Goal: Transaction & Acquisition: Purchase product/service

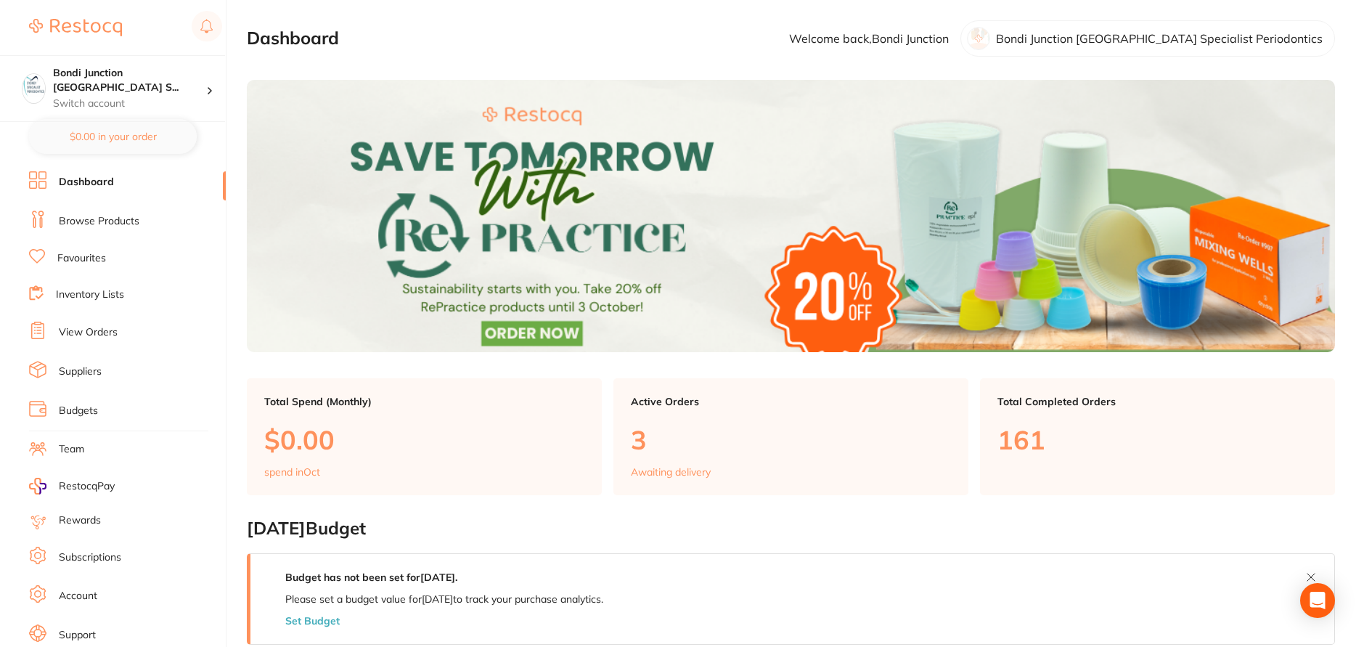
click at [126, 229] on li "Browse Products" at bounding box center [127, 222] width 197 height 22
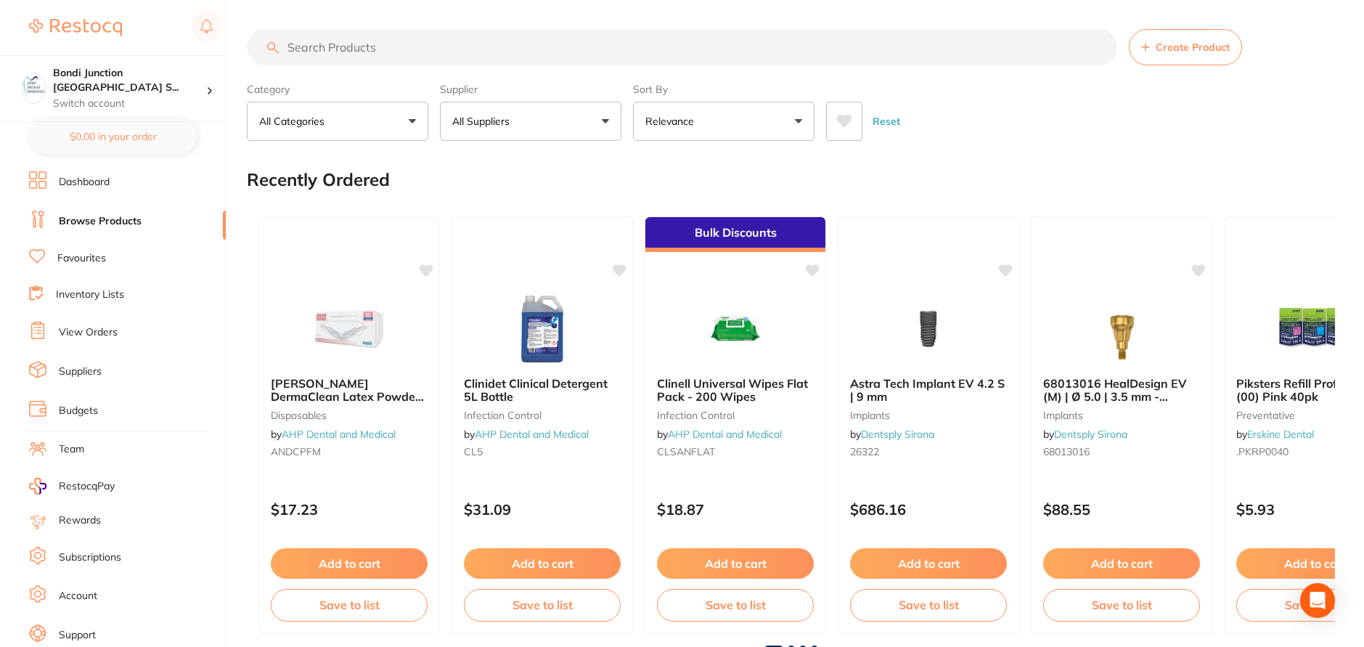
click at [313, 40] on input "search" at bounding box center [682, 47] width 871 height 36
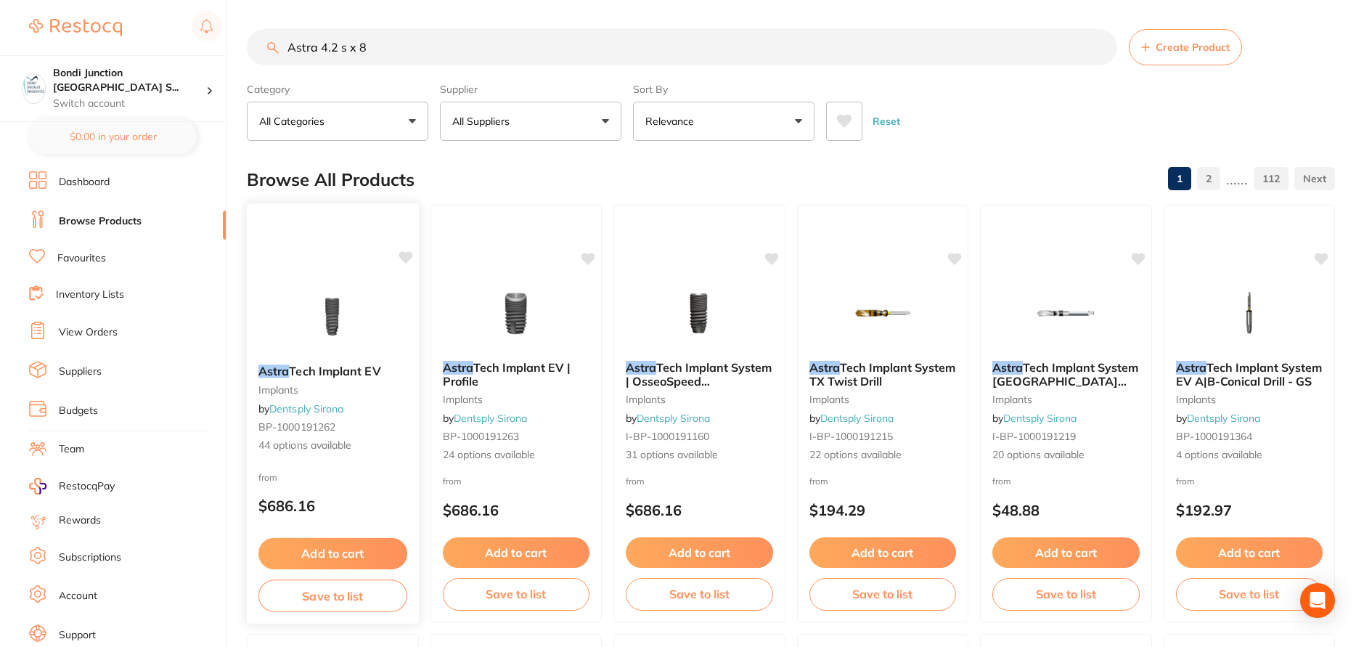
type input "Astra 4.2 s x 8"
click at [329, 370] on span "Tech Implant EV" at bounding box center [334, 371] width 91 height 15
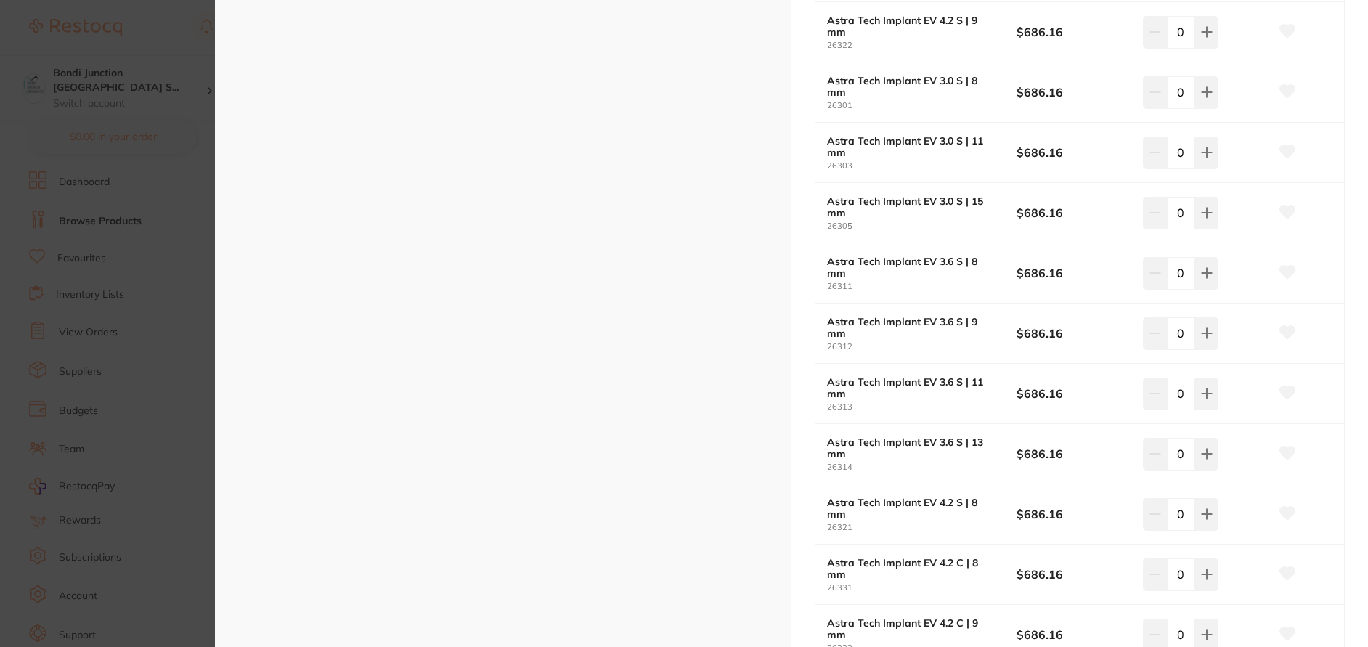
scroll to position [1307, 0]
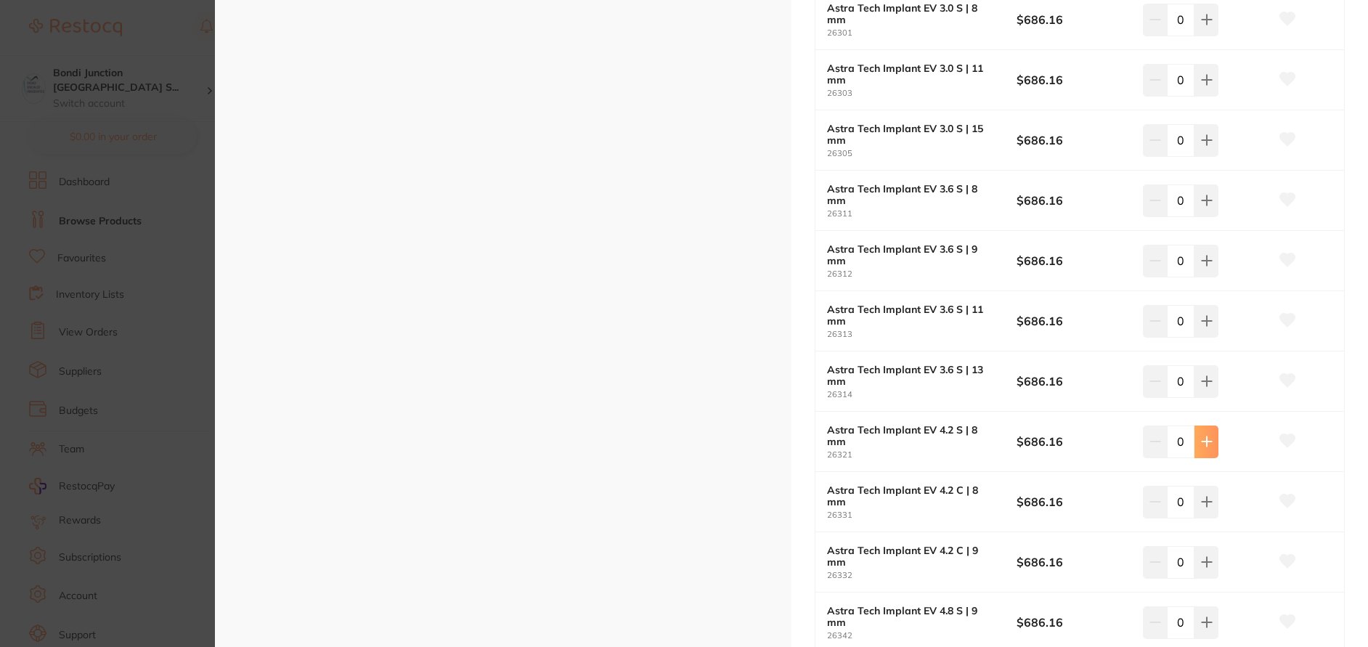
click at [1205, 445] on icon at bounding box center [1207, 442] width 12 height 12
type input "1"
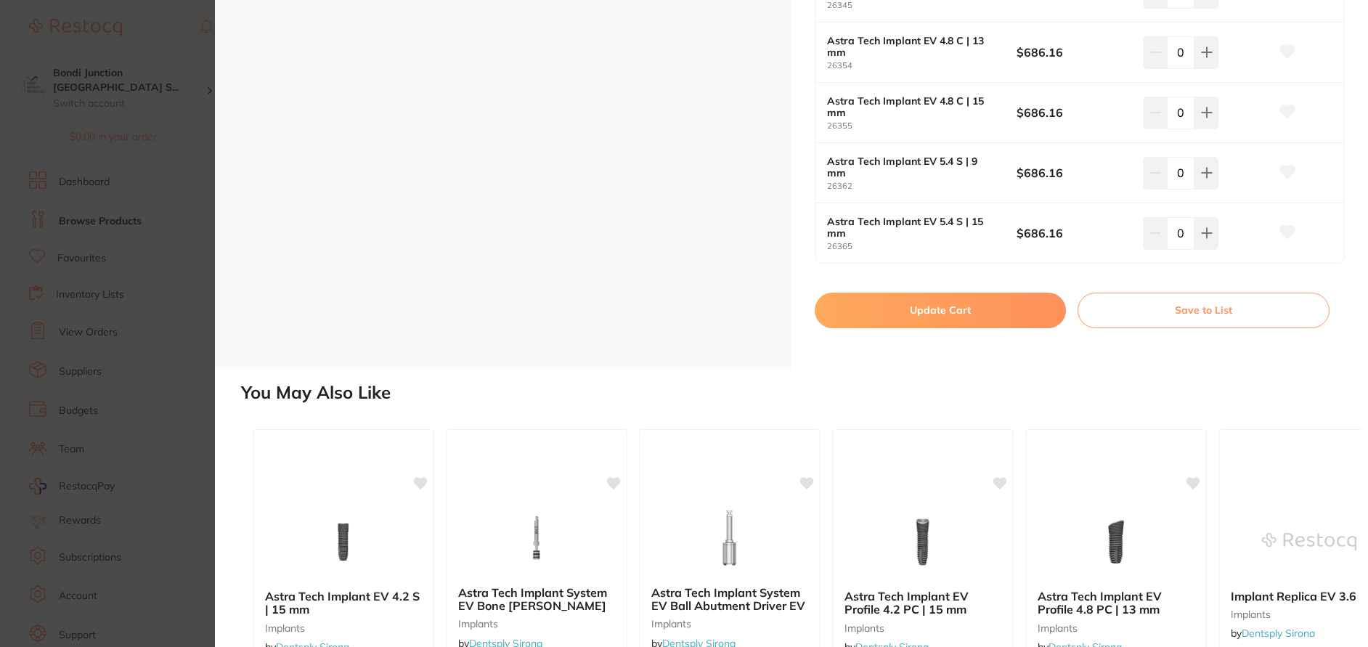
scroll to position [2720, 0]
click at [956, 304] on button "Update Cart" at bounding box center [940, 310] width 251 height 35
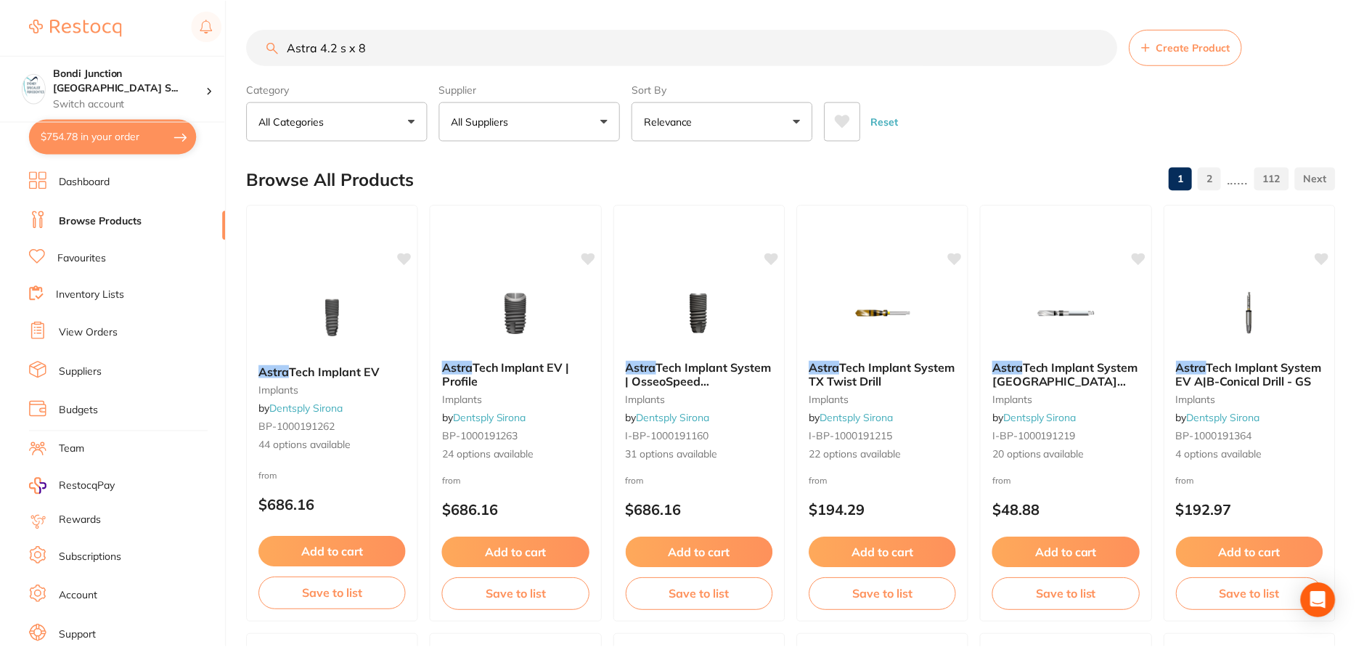
scroll to position [5, 0]
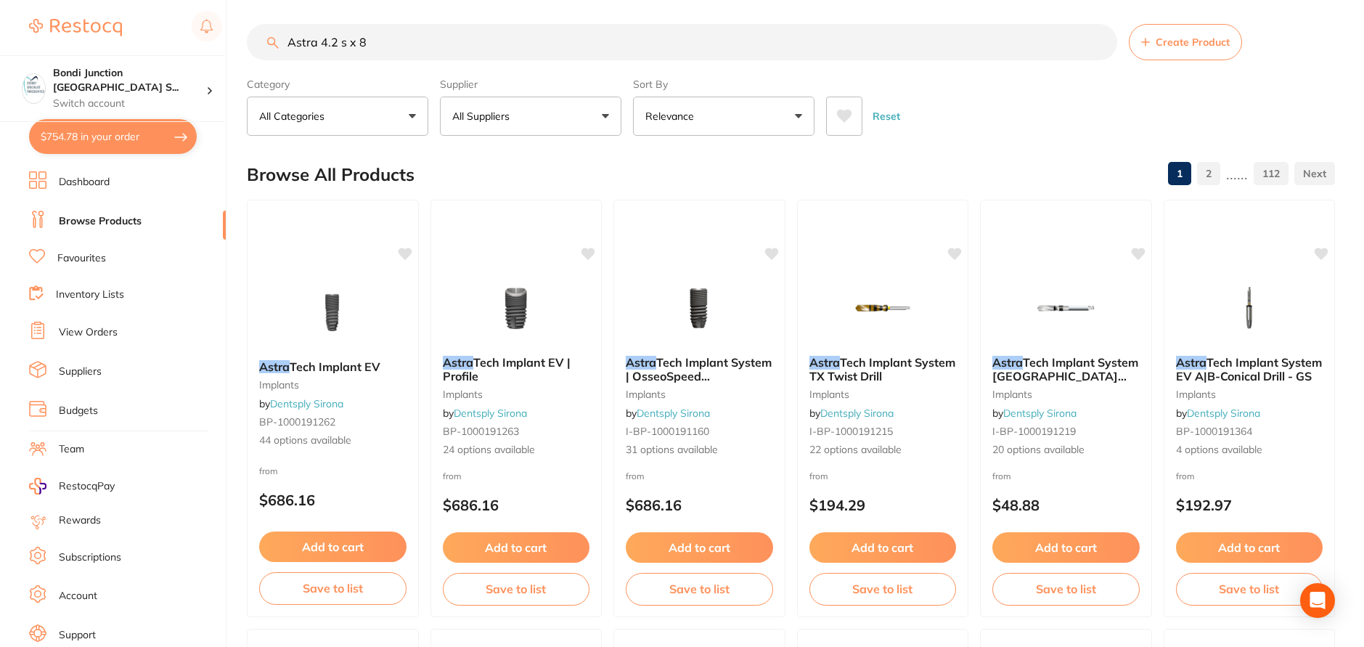
click at [75, 141] on button "$754.78 in your order" at bounding box center [113, 136] width 168 height 35
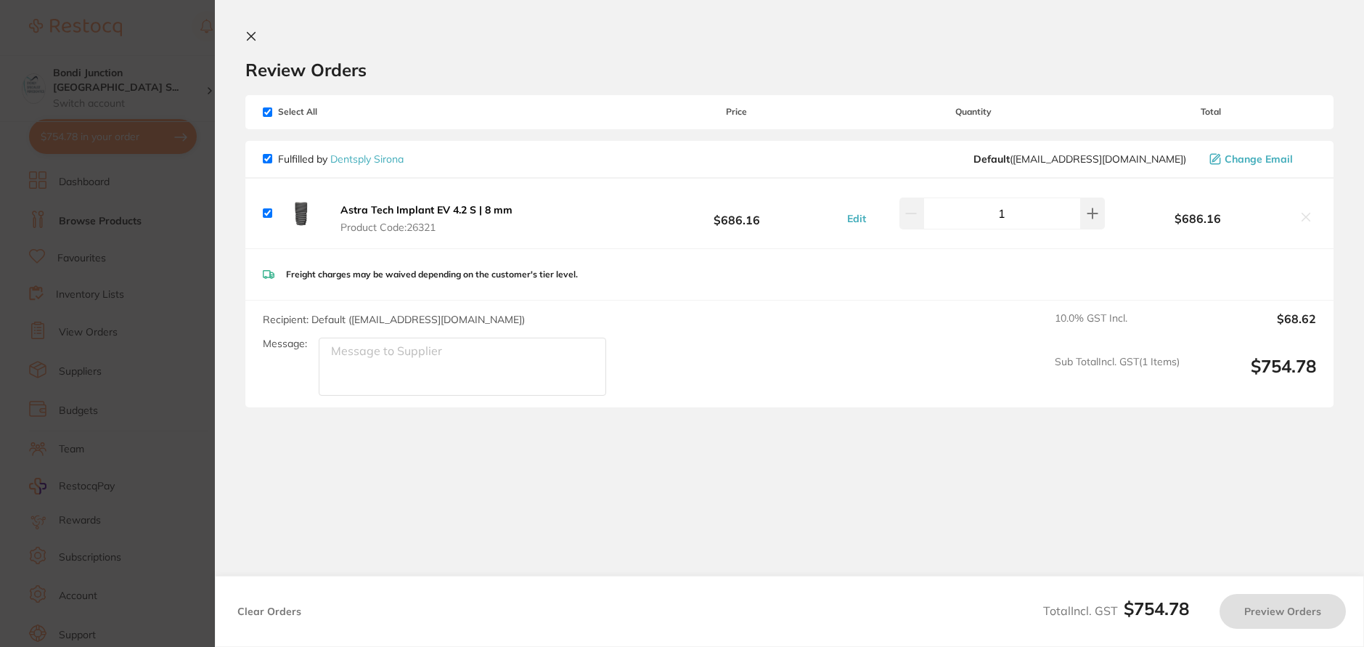
checkbox input "true"
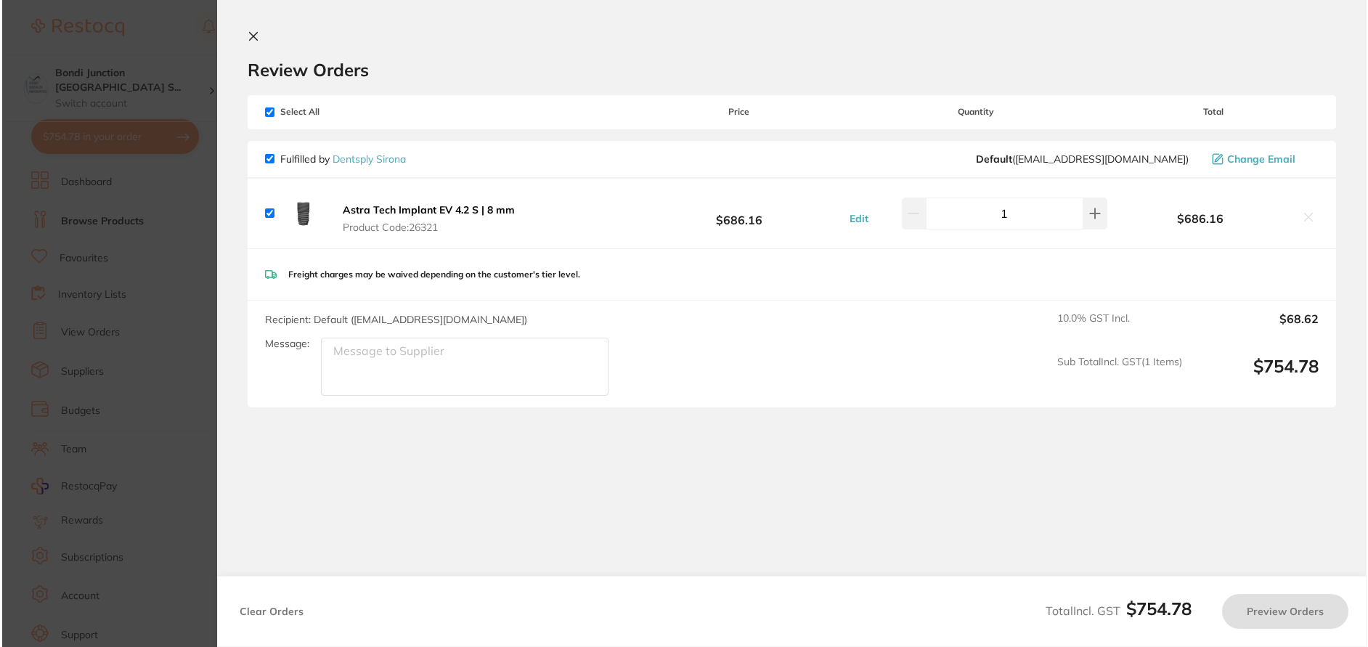
scroll to position [0, 0]
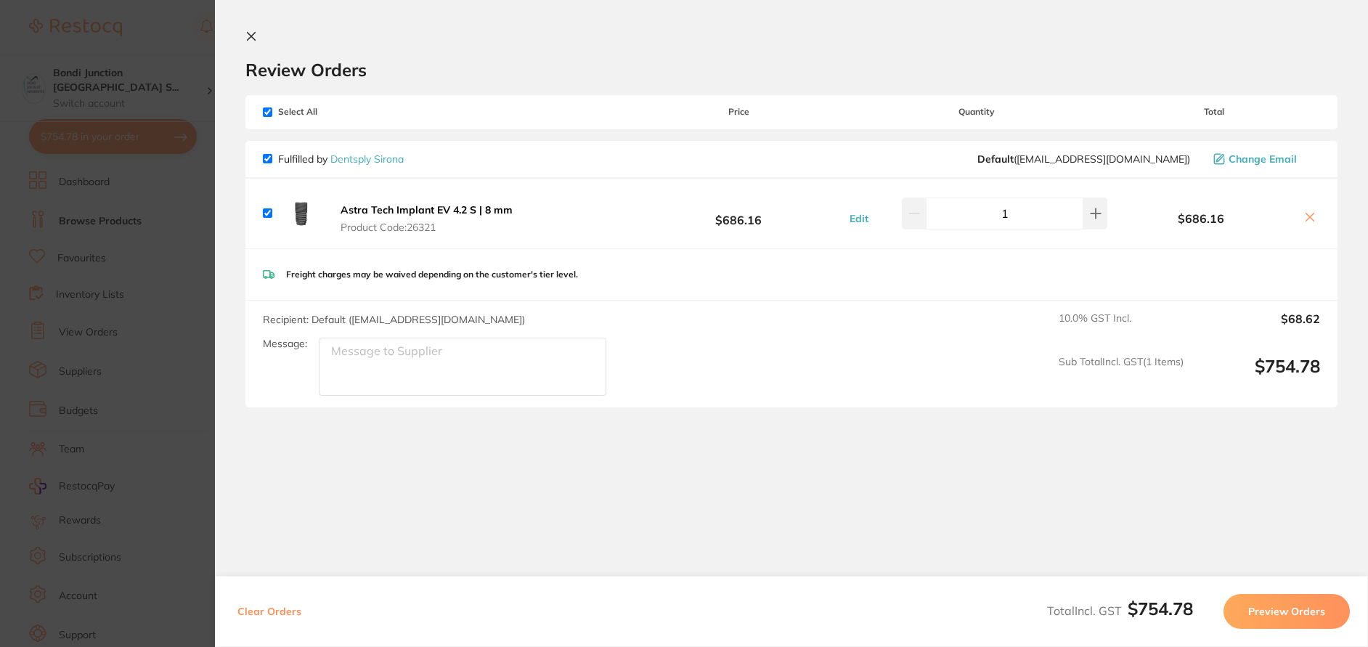
click at [1265, 602] on button "Preview Orders" at bounding box center [1286, 611] width 126 height 35
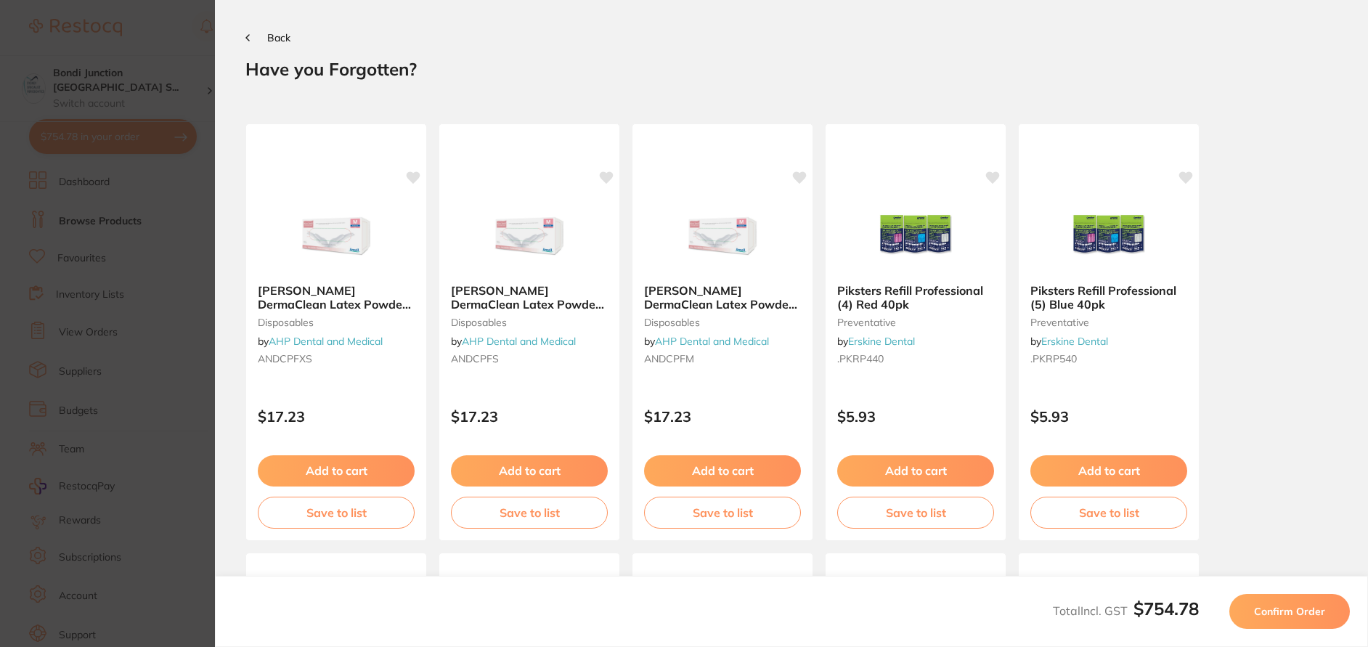
click at [1263, 603] on button "Confirm Order" at bounding box center [1289, 611] width 121 height 35
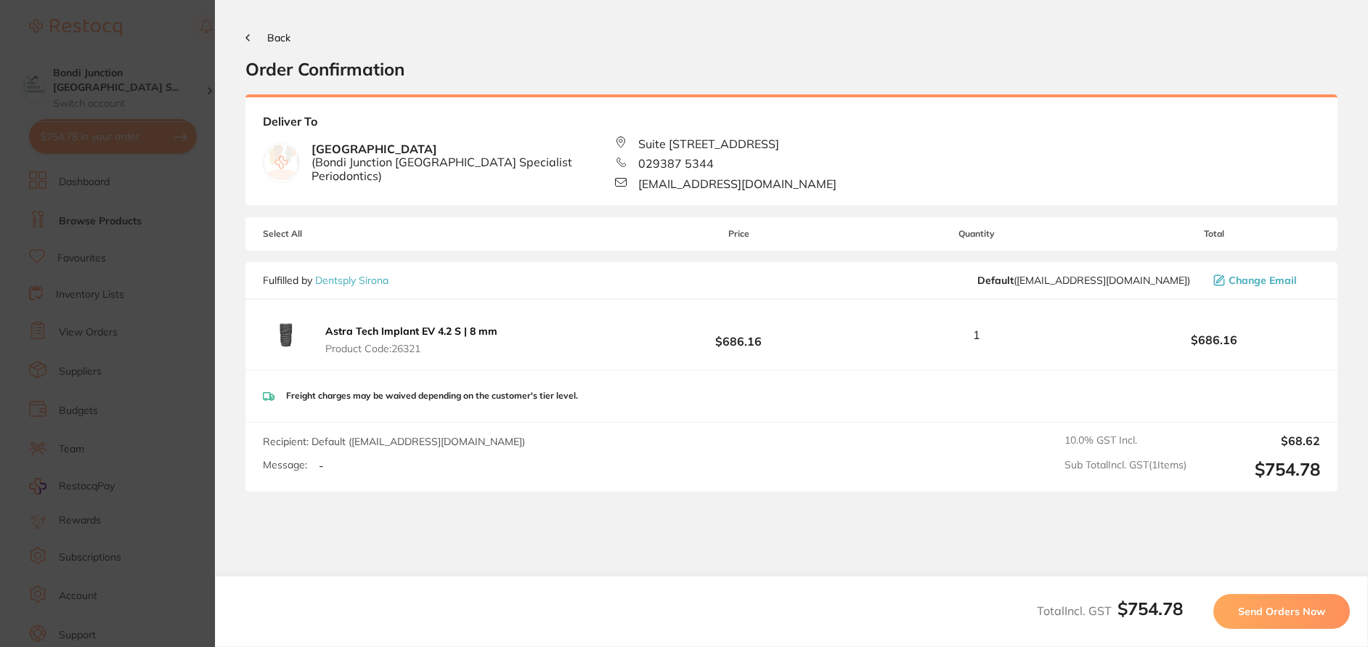
click at [1267, 608] on span "Send Orders Now" at bounding box center [1281, 611] width 87 height 13
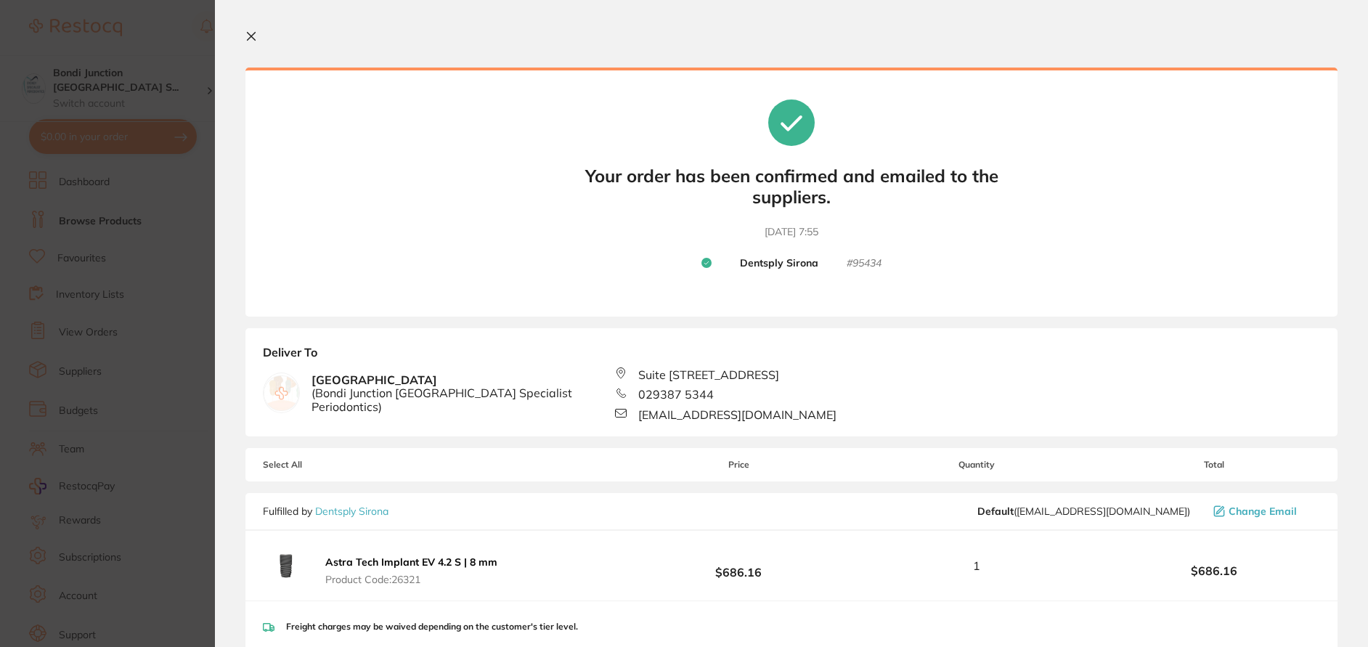
click at [249, 35] on icon at bounding box center [252, 37] width 8 height 8
